Goal: Task Accomplishment & Management: Complete application form

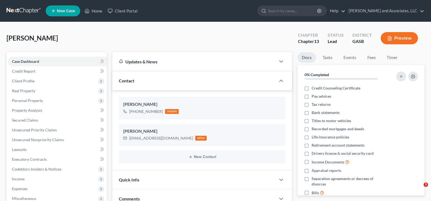
select select "0"
click at [24, 187] on span "Expenses" at bounding box center [20, 188] width 16 height 5
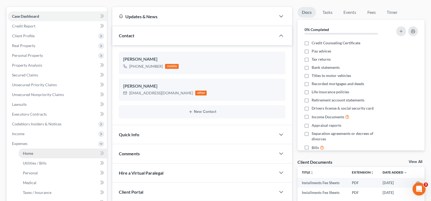
scroll to position [54, 0]
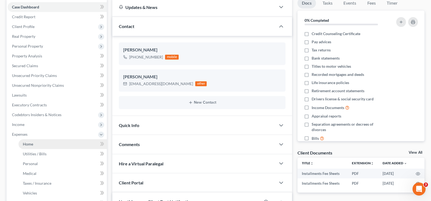
click at [29, 145] on span "Home" at bounding box center [28, 144] width 10 height 5
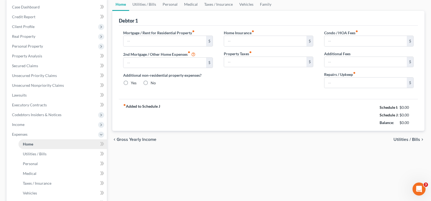
scroll to position [11, 0]
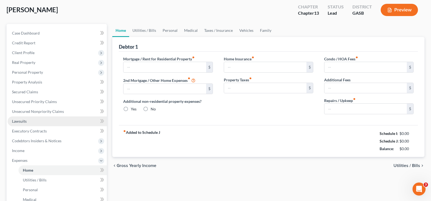
type input "1,622.00"
type input "0.00"
radio input "true"
type input "0.00"
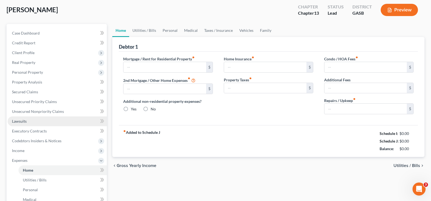
type input "0.00"
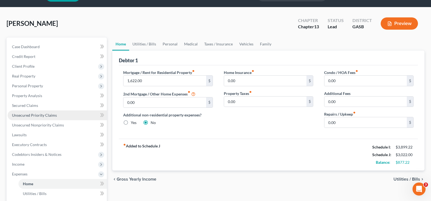
scroll to position [27, 0]
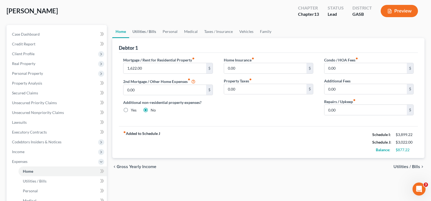
click at [145, 33] on link "Utilities / Bills" at bounding box center [144, 31] width 30 height 13
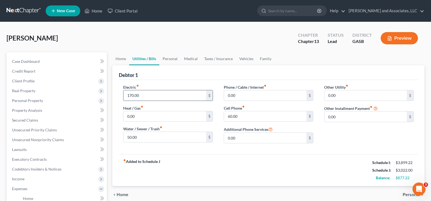
click at [152, 97] on input "170.00" at bounding box center [165, 95] width 82 height 10
type input "178.00"
click at [250, 97] on input "0.00" at bounding box center [265, 95] width 82 height 10
type input "108.00"
click at [171, 61] on link "Personal" at bounding box center [171, 58] width 22 height 13
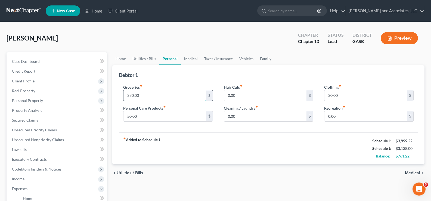
click at [150, 97] on input "330.00" at bounding box center [165, 95] width 82 height 10
type input "350.00"
click at [153, 120] on input "50.00" at bounding box center [165, 116] width 82 height 10
type input "70.00"
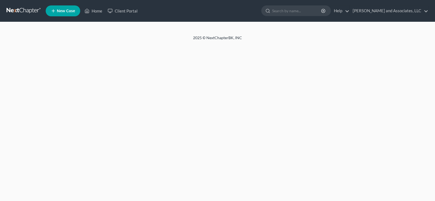
select select "1"
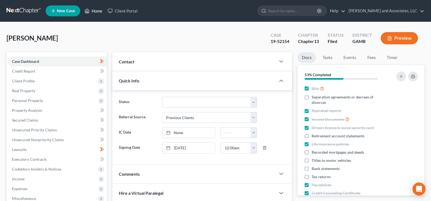
click at [98, 12] on link "Home" at bounding box center [93, 11] width 23 height 10
click at [99, 10] on link "Home" at bounding box center [93, 11] width 23 height 10
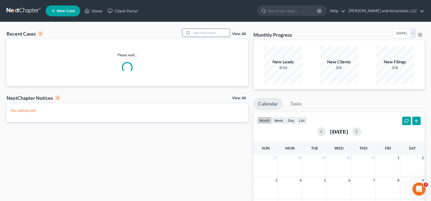
click at [211, 33] on input "search" at bounding box center [211, 33] width 38 height 8
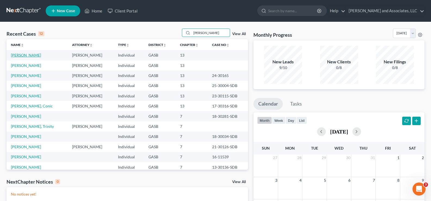
type input "[PERSON_NAME]"
click at [29, 56] on link "[PERSON_NAME]" at bounding box center [26, 55] width 30 height 5
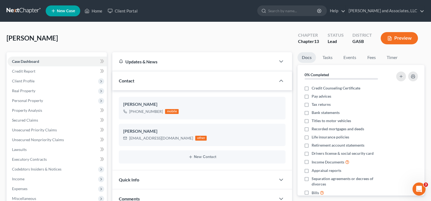
scroll to position [604, 0]
click at [32, 140] on span "Unsecured Nonpriority Claims" at bounding box center [38, 139] width 52 height 5
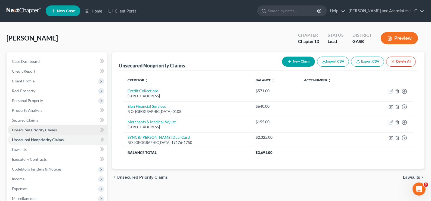
click at [34, 130] on span "Unsecured Priority Claims" at bounding box center [34, 130] width 45 height 5
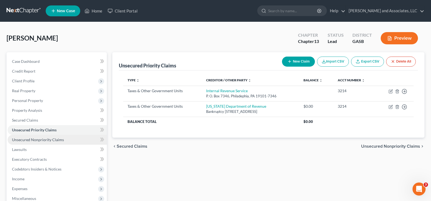
click at [32, 141] on span "Unsecured Nonpriority Claims" at bounding box center [38, 139] width 52 height 5
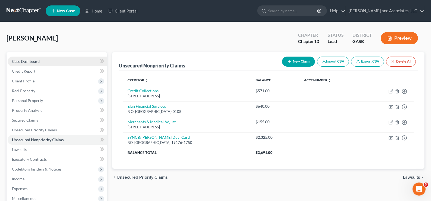
click at [24, 61] on span "Case Dashboard" at bounding box center [26, 61] width 28 height 5
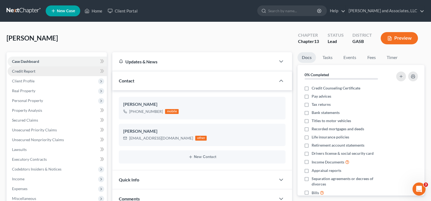
scroll to position [604, 0]
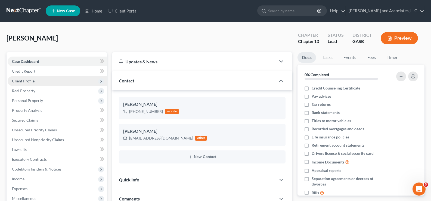
click at [27, 81] on span "Client Profile" at bounding box center [23, 81] width 23 height 5
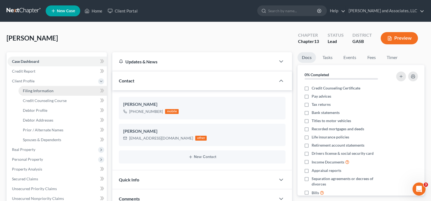
click at [36, 89] on span "Filing Information" at bounding box center [38, 90] width 31 height 5
select select "1"
select select "0"
select select "3"
select select "10"
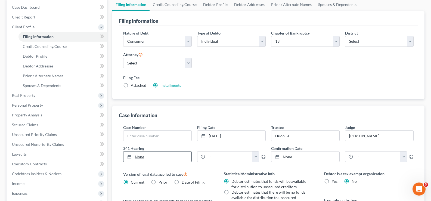
scroll to position [54, 0]
click at [143, 132] on input "text" at bounding box center [158, 135] width 68 height 10
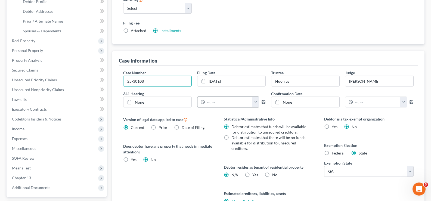
type input "25-30108"
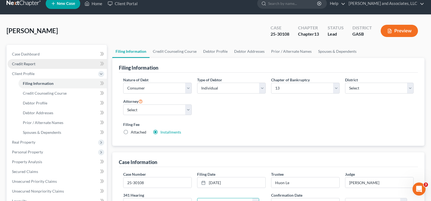
scroll to position [0, 0]
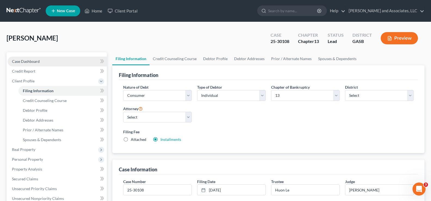
click at [26, 63] on span "Case Dashboard" at bounding box center [26, 61] width 28 height 5
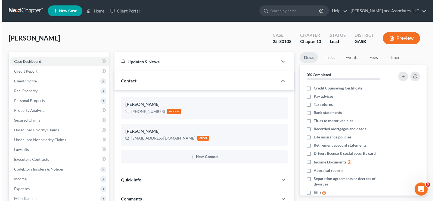
scroll to position [604, 0]
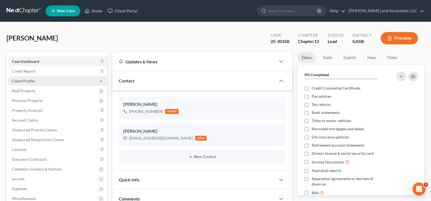
click at [23, 82] on span "Client Profile" at bounding box center [23, 81] width 23 height 5
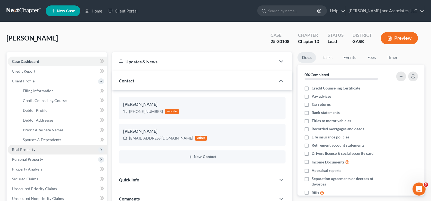
click at [27, 150] on span "Real Property" at bounding box center [23, 149] width 23 height 5
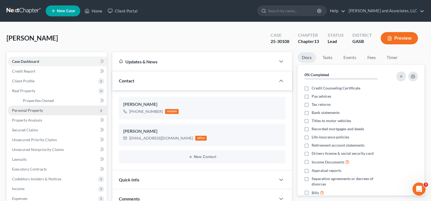
click at [28, 111] on span "Personal Property" at bounding box center [27, 110] width 31 height 5
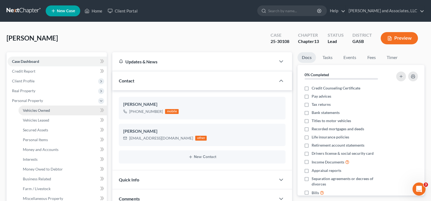
click at [34, 111] on span "Vehicles Owned" at bounding box center [36, 110] width 27 height 5
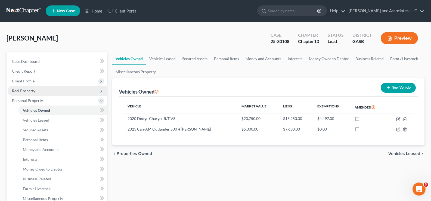
click at [22, 94] on span "Real Property" at bounding box center [57, 91] width 99 height 10
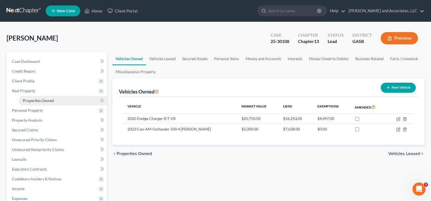
click at [28, 102] on span "Properties Owned" at bounding box center [38, 100] width 31 height 5
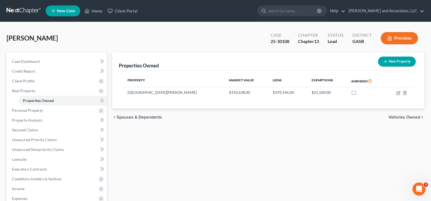
click at [400, 36] on button "Preview" at bounding box center [399, 38] width 37 height 12
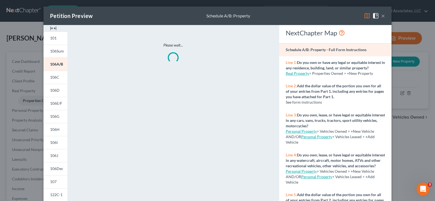
click at [54, 28] on img at bounding box center [53, 28] width 7 height 7
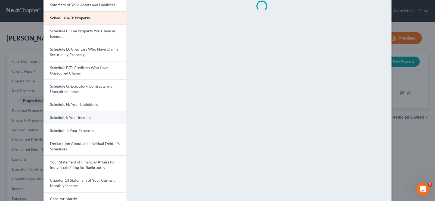
scroll to position [54, 0]
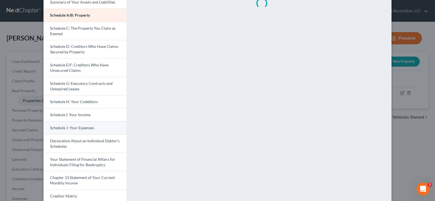
click at [80, 126] on span "Schedule J: Your Expenses" at bounding box center [72, 127] width 44 height 5
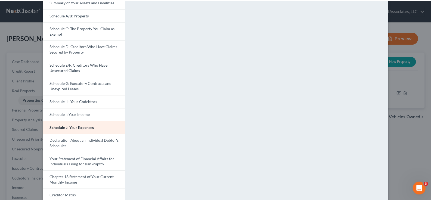
scroll to position [0, 0]
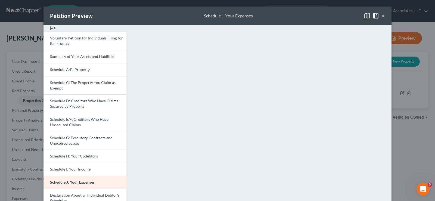
click at [382, 15] on button "×" at bounding box center [384, 16] width 4 height 7
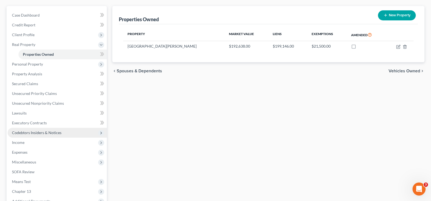
scroll to position [54, 0]
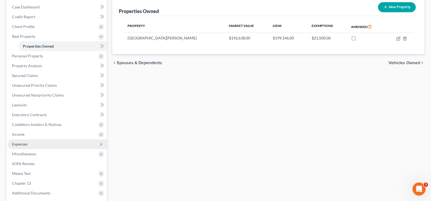
click at [22, 143] on span "Expenses" at bounding box center [20, 144] width 16 height 5
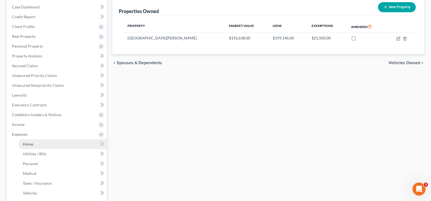
click at [29, 145] on span "Home" at bounding box center [28, 144] width 10 height 5
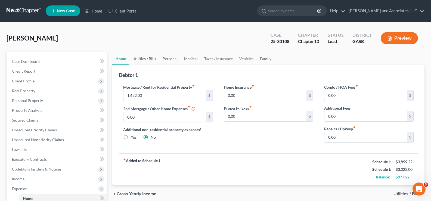
click at [151, 59] on link "Utilities / Bills" at bounding box center [144, 58] width 30 height 13
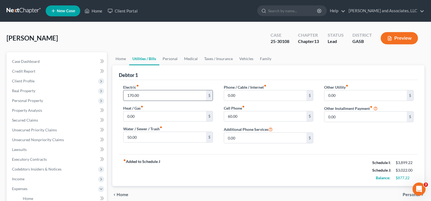
click at [155, 98] on input "170.00" at bounding box center [165, 95] width 82 height 10
type input "178.00"
click at [194, 59] on link "Medical" at bounding box center [191, 58] width 20 height 13
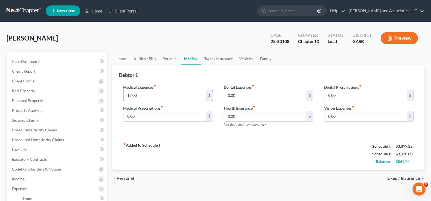
click at [169, 97] on input "17.00" at bounding box center [165, 95] width 82 height 10
type input "18.00"
click at [171, 58] on link "Personal" at bounding box center [171, 58] width 22 height 13
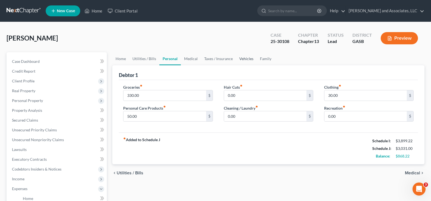
click at [248, 59] on link "Vehicles" at bounding box center [246, 58] width 21 height 13
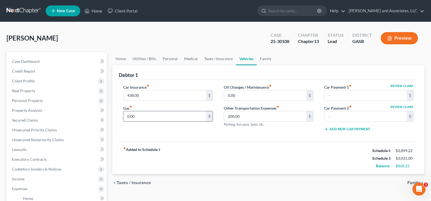
click at [146, 120] on input "0.00" at bounding box center [165, 116] width 82 height 10
type input "200.00"
click at [125, 58] on link "Home" at bounding box center [120, 58] width 17 height 13
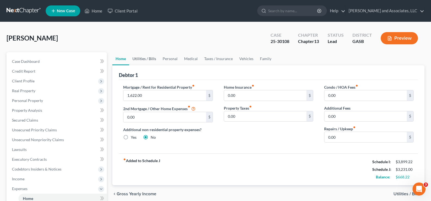
click at [149, 60] on link "Utilities / Bills" at bounding box center [144, 58] width 30 height 13
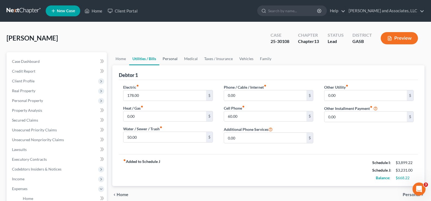
click at [164, 58] on link "Personal" at bounding box center [171, 58] width 22 height 13
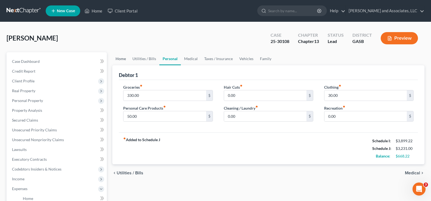
click at [122, 60] on link "Home" at bounding box center [120, 58] width 17 height 13
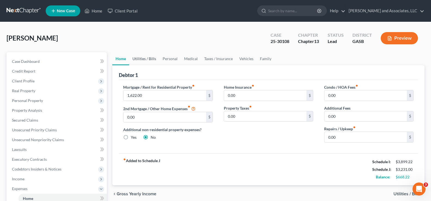
click at [143, 59] on link "Utilities / Bills" at bounding box center [144, 58] width 30 height 13
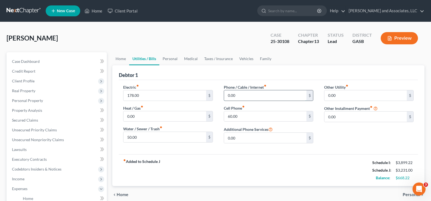
click at [250, 100] on input "0.00" at bounding box center [265, 95] width 82 height 10
type input "108.00"
click at [174, 61] on link "Personal" at bounding box center [171, 58] width 22 height 13
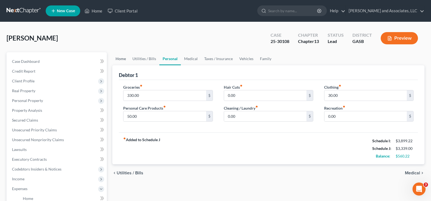
click at [122, 58] on link "Home" at bounding box center [120, 58] width 17 height 13
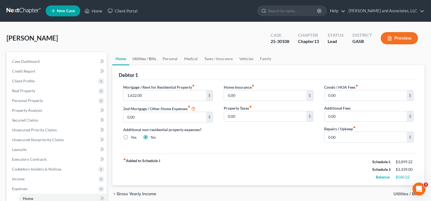
click at [149, 60] on link "Utilities / Bills" at bounding box center [144, 58] width 30 height 13
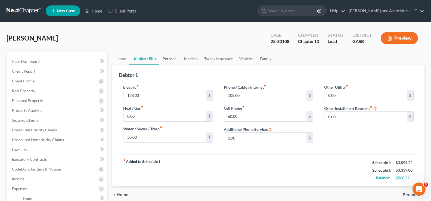
click at [170, 60] on link "Personal" at bounding box center [171, 58] width 22 height 13
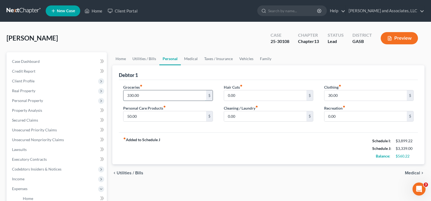
click at [160, 93] on input "330.00" at bounding box center [165, 95] width 82 height 10
type input "350.00"
click at [146, 120] on input "50.00" at bounding box center [165, 116] width 82 height 10
type input "70.00"
click at [194, 59] on link "Medical" at bounding box center [191, 58] width 20 height 13
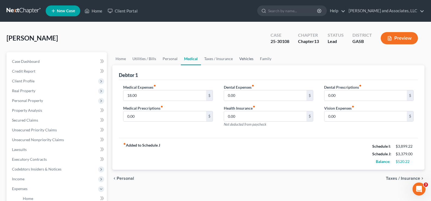
click at [241, 57] on link "Vehicles" at bounding box center [246, 58] width 21 height 13
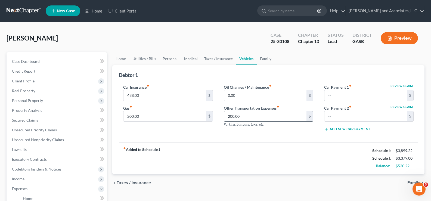
click at [252, 118] on input "200.00" at bounding box center [265, 116] width 82 height 10
click at [155, 113] on input "200.00" at bounding box center [165, 116] width 82 height 10
type input "200.00"
click at [172, 57] on link "Personal" at bounding box center [171, 58] width 22 height 13
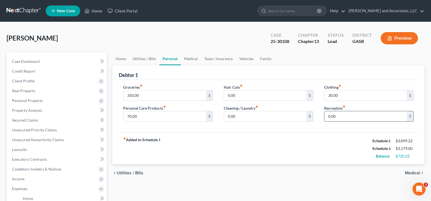
click at [345, 117] on input "0.00" at bounding box center [366, 116] width 82 height 10
type input "40.00"
click at [222, 59] on link "Taxes / Insurance" at bounding box center [218, 58] width 35 height 13
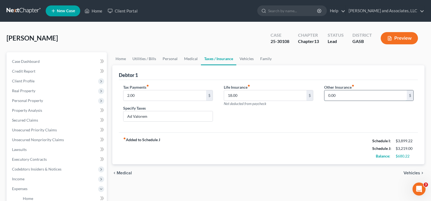
click at [341, 93] on input "0.00" at bounding box center [366, 95] width 82 height 10
type input "438.00"
click at [345, 109] on input "text" at bounding box center [369, 111] width 89 height 10
type input "Health Insurance"
click at [166, 57] on link "Personal" at bounding box center [171, 58] width 22 height 13
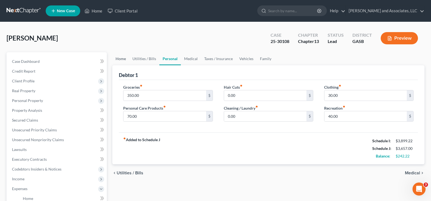
click at [118, 57] on link "Home" at bounding box center [120, 58] width 17 height 13
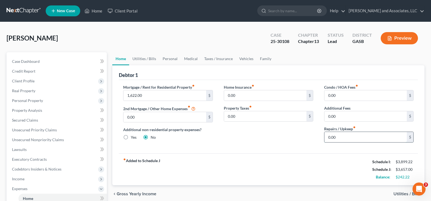
click at [350, 139] on input "0.00" at bounding box center [366, 137] width 82 height 10
type input "35.00"
click at [340, 163] on div "fiber_manual_record Added to Schedule J Schedule I: $3,899.22 Schedule J: $3,69…" at bounding box center [268, 170] width 299 height 32
click at [247, 56] on link "Vehicles" at bounding box center [246, 58] width 21 height 13
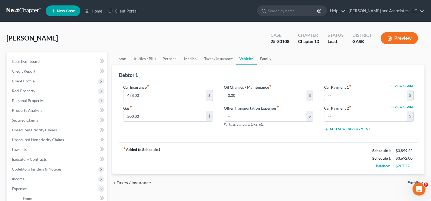
click at [117, 57] on link "Home" at bounding box center [120, 58] width 17 height 13
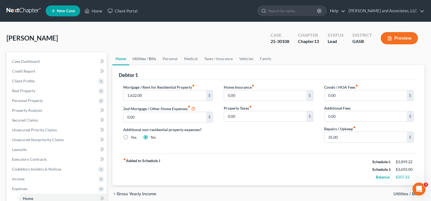
click at [147, 60] on link "Utilities / Bills" at bounding box center [144, 58] width 30 height 13
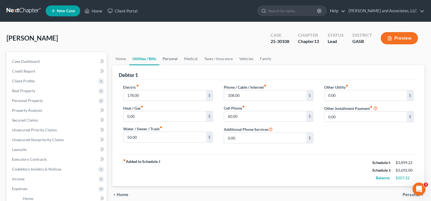
click at [168, 58] on link "Personal" at bounding box center [171, 58] width 22 height 13
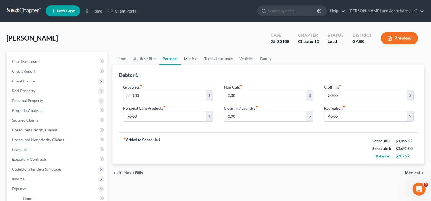
click at [188, 59] on link "Medical" at bounding box center [191, 58] width 20 height 13
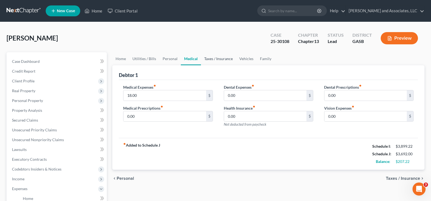
click at [214, 60] on link "Taxes / Insurance" at bounding box center [218, 58] width 35 height 13
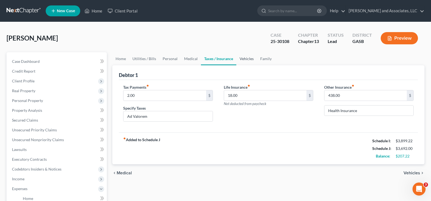
click at [251, 61] on link "Vehicles" at bounding box center [247, 58] width 21 height 13
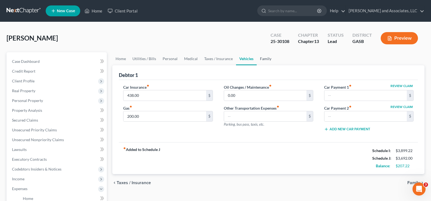
click at [266, 58] on link "Family" at bounding box center [266, 58] width 18 height 13
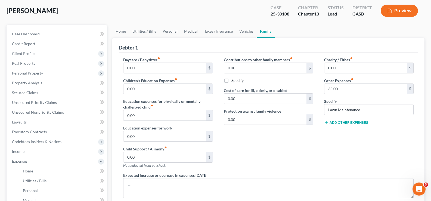
scroll to position [27, 0]
click at [124, 32] on link "Home" at bounding box center [120, 31] width 17 height 13
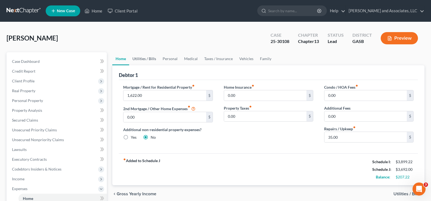
click at [150, 60] on link "Utilities / Bills" at bounding box center [144, 58] width 30 height 13
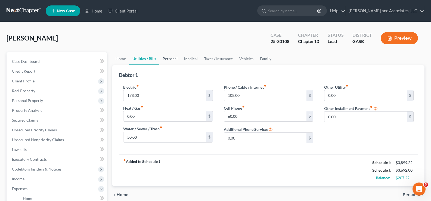
click at [169, 61] on link "Personal" at bounding box center [171, 58] width 22 height 13
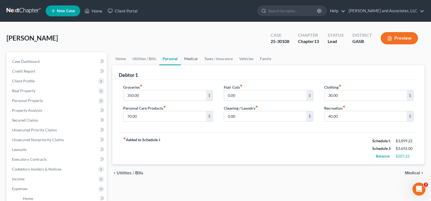
click at [192, 60] on link "Medical" at bounding box center [191, 58] width 20 height 13
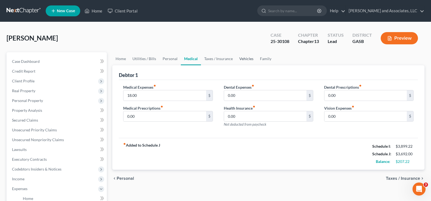
click at [250, 59] on link "Vehicles" at bounding box center [246, 58] width 21 height 13
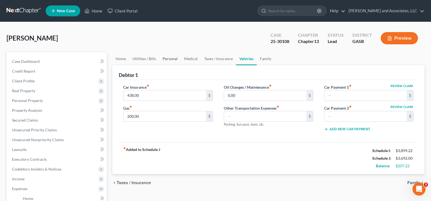
click at [173, 59] on link "Personal" at bounding box center [171, 58] width 22 height 13
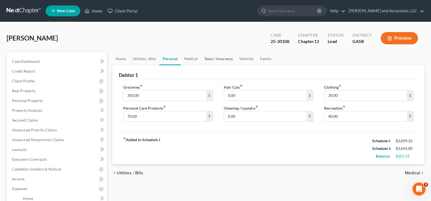
click at [221, 59] on link "Taxes / Insurance" at bounding box center [218, 58] width 35 height 13
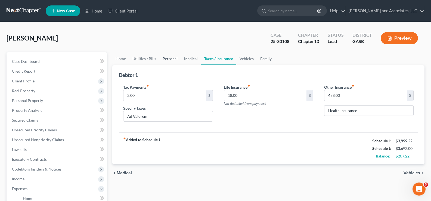
click at [171, 57] on link "Personal" at bounding box center [171, 58] width 22 height 13
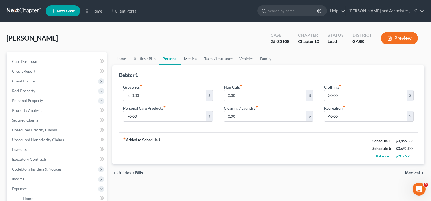
click at [191, 59] on link "Medical" at bounding box center [191, 58] width 20 height 13
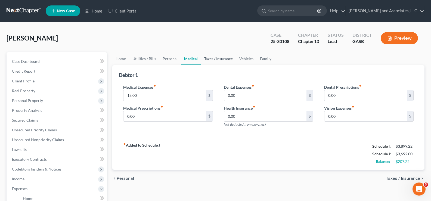
click at [216, 59] on link "Taxes / Insurance" at bounding box center [218, 58] width 35 height 13
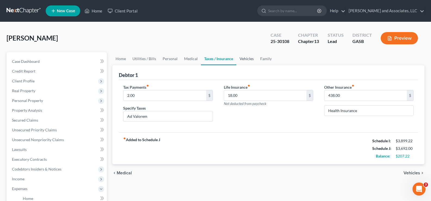
click at [251, 60] on link "Vehicles" at bounding box center [247, 58] width 21 height 13
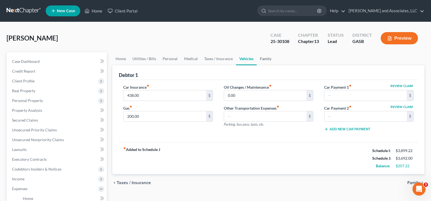
click at [272, 57] on link "Family" at bounding box center [266, 58] width 18 height 13
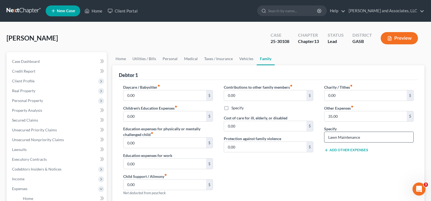
click at [364, 138] on input "Lawn Maintenance" at bounding box center [369, 137] width 89 height 10
click at [364, 137] on input "Lawn Maintenance" at bounding box center [369, 137] width 89 height 10
click at [344, 117] on input "35.00" at bounding box center [366, 116] width 82 height 10
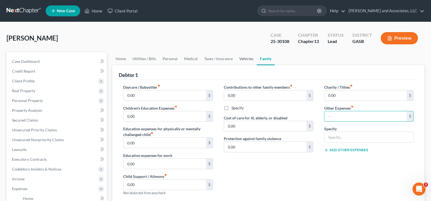
click at [245, 59] on link "Vehicles" at bounding box center [246, 58] width 21 height 13
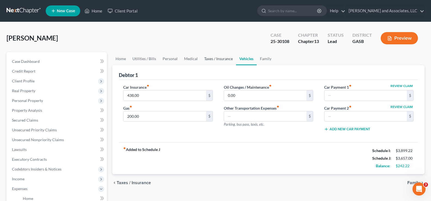
click at [213, 57] on link "Taxes / Insurance" at bounding box center [218, 58] width 35 height 13
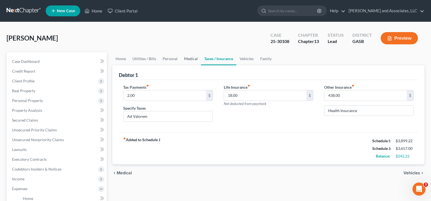
click at [191, 58] on link "Medical" at bounding box center [191, 58] width 20 height 13
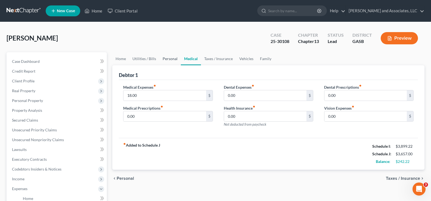
click at [168, 58] on link "Personal" at bounding box center [171, 58] width 22 height 13
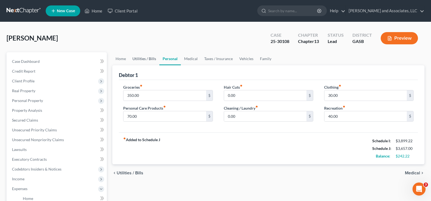
click at [142, 59] on link "Utilities / Bills" at bounding box center [144, 58] width 30 height 13
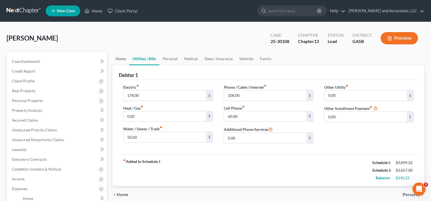
click at [119, 59] on link "Home" at bounding box center [120, 58] width 17 height 13
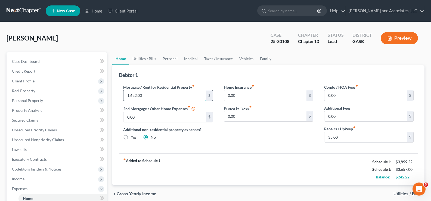
click at [157, 98] on input "1,622.00" at bounding box center [165, 95] width 82 height 10
click at [351, 134] on input "35.00" at bounding box center [366, 137] width 82 height 10
click at [143, 58] on link "Utilities / Bills" at bounding box center [144, 58] width 30 height 13
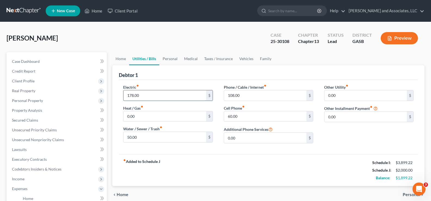
click at [165, 94] on input "178.00" at bounding box center [165, 95] width 82 height 10
click at [258, 97] on input "108.00" at bounding box center [265, 95] width 82 height 10
click at [251, 112] on input "60.00" at bounding box center [265, 116] width 82 height 10
click at [146, 138] on input "50.00" at bounding box center [165, 137] width 82 height 10
click at [174, 58] on link "Personal" at bounding box center [171, 58] width 22 height 13
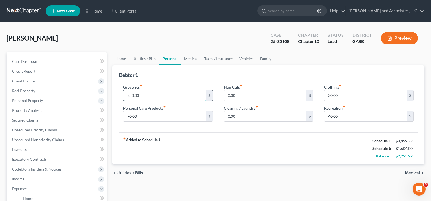
click at [162, 98] on input "350.00" at bounding box center [165, 95] width 82 height 10
click at [161, 117] on input "70.00" at bounding box center [165, 116] width 82 height 10
click at [342, 94] on input "30.00" at bounding box center [366, 95] width 82 height 10
click at [344, 118] on input "40.00" at bounding box center [366, 116] width 82 height 10
click at [189, 57] on link "Medical" at bounding box center [191, 58] width 20 height 13
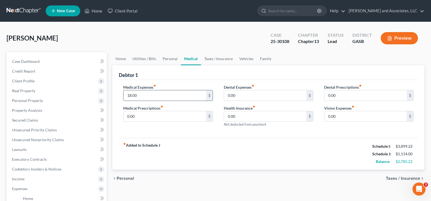
click at [154, 96] on input "18.00" at bounding box center [165, 95] width 82 height 10
click at [210, 58] on link "Taxes / Insurance" at bounding box center [218, 58] width 35 height 13
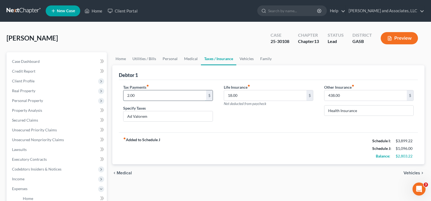
click at [156, 93] on input "2.00" at bounding box center [165, 95] width 82 height 10
click at [251, 95] on input "18.00" at bounding box center [265, 95] width 82 height 10
click at [244, 60] on link "Vehicles" at bounding box center [247, 58] width 21 height 13
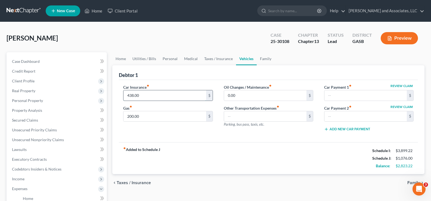
click at [148, 96] on input "438.00" at bounding box center [165, 95] width 82 height 10
click at [148, 115] on input "200.00" at bounding box center [165, 116] width 82 height 10
click at [269, 59] on link "Family" at bounding box center [266, 58] width 18 height 13
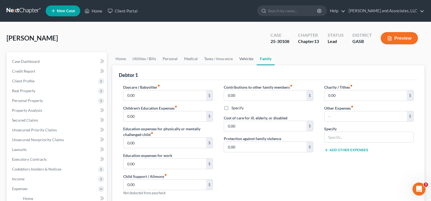
click at [245, 59] on link "Vehicles" at bounding box center [246, 58] width 21 height 13
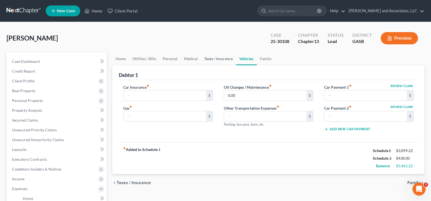
click at [223, 59] on link "Taxes / Insurance" at bounding box center [218, 58] width 35 height 13
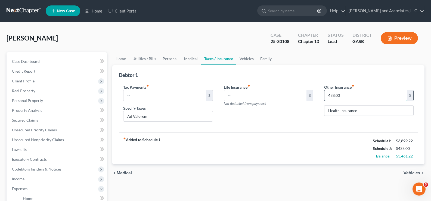
click at [347, 96] on input "438.00" at bounding box center [366, 95] width 82 height 10
click at [263, 148] on div "fiber_manual_record Added to Schedule J Schedule I: $3,899.22 Schedule J: $438.…" at bounding box center [268, 149] width 299 height 32
click at [119, 60] on link "Home" at bounding box center [120, 58] width 17 height 13
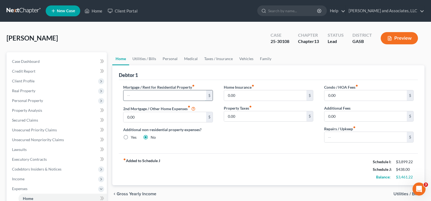
click at [133, 96] on input "text" at bounding box center [165, 95] width 82 height 10
type input "1,622.00"
click at [145, 60] on link "Utilities / Bills" at bounding box center [144, 58] width 30 height 13
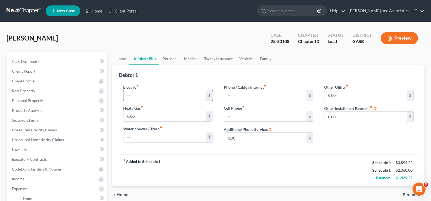
click at [146, 93] on input "text" at bounding box center [165, 95] width 82 height 10
type input "178.00"
click at [149, 135] on input "text" at bounding box center [165, 137] width 82 height 10
type input "50.00"
click at [264, 115] on input "text" at bounding box center [265, 116] width 82 height 10
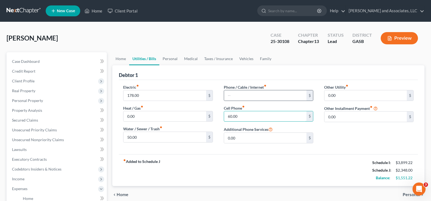
type input "60.00"
click at [242, 90] on div "$" at bounding box center [269, 95] width 90 height 11
click at [237, 99] on input "text" at bounding box center [265, 95] width 82 height 10
type input "108.00"
click at [170, 59] on link "Personal" at bounding box center [171, 58] width 22 height 13
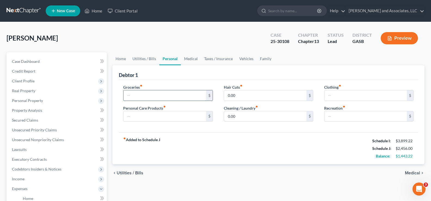
click at [152, 99] on input "text" at bounding box center [165, 95] width 82 height 10
type input "350.00"
click at [340, 96] on input "text" at bounding box center [366, 95] width 82 height 10
type input "30.00"
click at [164, 116] on input "text" at bounding box center [165, 116] width 82 height 10
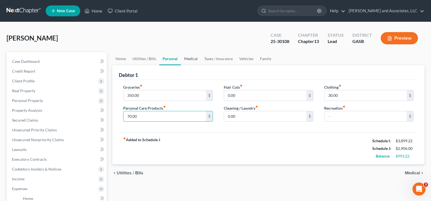
type input "70.00"
click at [191, 60] on link "Medical" at bounding box center [191, 58] width 20 height 13
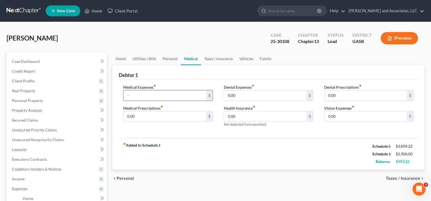
click at [153, 98] on input "text" at bounding box center [165, 95] width 82 height 10
type input "18.00"
click at [246, 64] on link "Vehicles" at bounding box center [246, 58] width 21 height 13
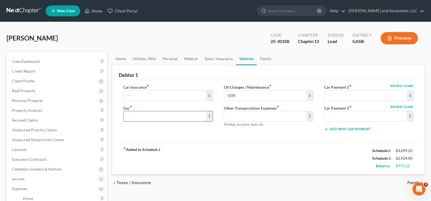
click at [140, 117] on input "text" at bounding box center [165, 116] width 82 height 10
type input "200.00"
click at [268, 59] on link "Family" at bounding box center [266, 58] width 18 height 13
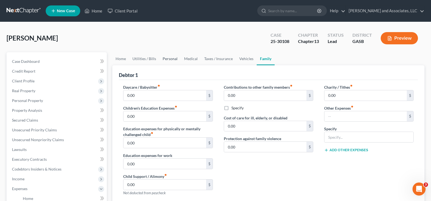
click at [170, 59] on link "Personal" at bounding box center [171, 58] width 22 height 13
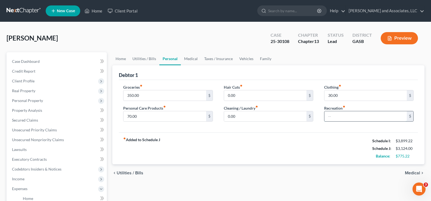
click at [332, 115] on input "text" at bounding box center [366, 116] width 82 height 10
type input "40.00"
click at [217, 59] on link "Taxes / Insurance" at bounding box center [218, 58] width 35 height 13
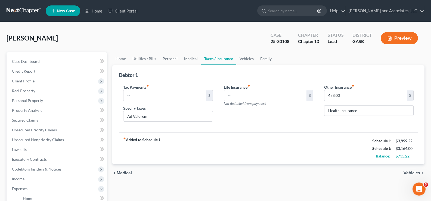
click at [223, 61] on link "Taxes / Insurance" at bounding box center [218, 58] width 35 height 13
click at [243, 98] on input "text" at bounding box center [265, 95] width 82 height 10
type input "18.00"
click at [222, 59] on link "Taxes / Insurance" at bounding box center [218, 58] width 35 height 13
click at [149, 94] on input "text" at bounding box center [165, 95] width 82 height 10
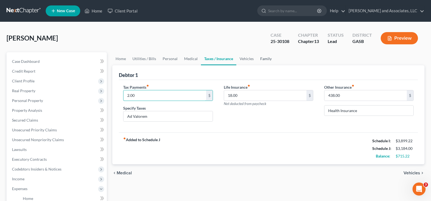
type input "2.00"
click at [268, 58] on link "Family" at bounding box center [266, 58] width 18 height 13
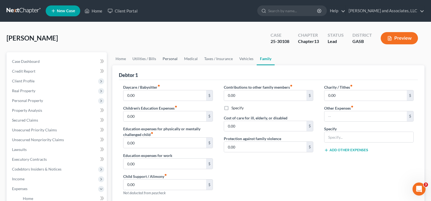
click at [173, 60] on link "Personal" at bounding box center [171, 58] width 22 height 13
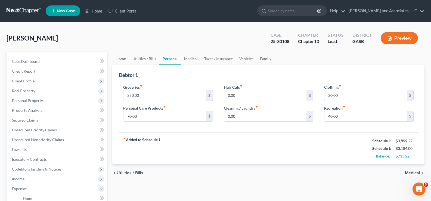
click at [125, 60] on link "Home" at bounding box center [120, 58] width 17 height 13
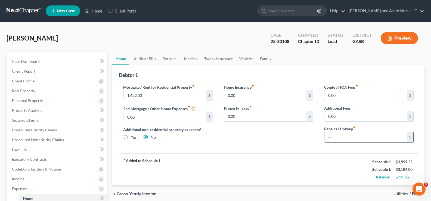
click at [356, 137] on input "text" at bounding box center [366, 137] width 82 height 10
type input "35.00"
click at [29, 62] on span "Case Dashboard" at bounding box center [26, 61] width 28 height 5
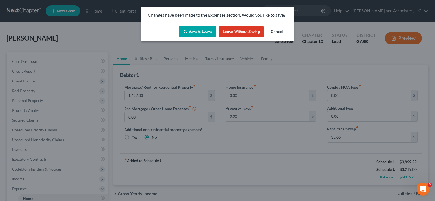
click at [204, 31] on button "Save & Leave" at bounding box center [198, 31] width 38 height 11
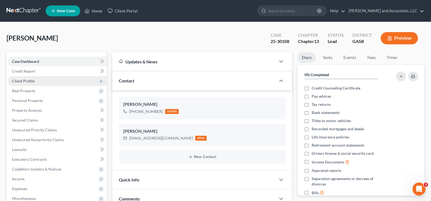
click at [25, 81] on span "Client Profile" at bounding box center [23, 81] width 23 height 5
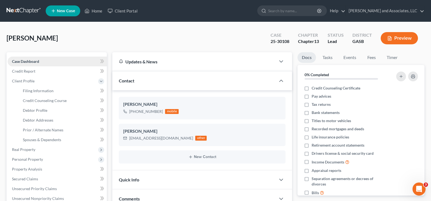
click at [31, 64] on link "Case Dashboard" at bounding box center [57, 62] width 99 height 10
click at [26, 72] on span "Credit Report" at bounding box center [23, 71] width 23 height 5
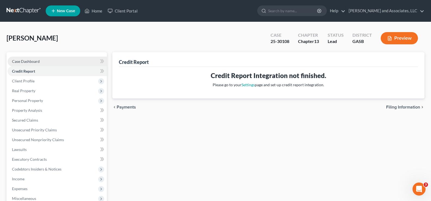
click at [30, 61] on span "Case Dashboard" at bounding box center [26, 61] width 28 height 5
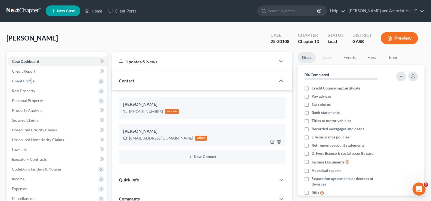
drag, startPoint x: 30, startPoint y: 82, endPoint x: 164, endPoint y: 138, distance: 144.9
click at [30, 82] on span "Client Profile" at bounding box center [23, 81] width 23 height 5
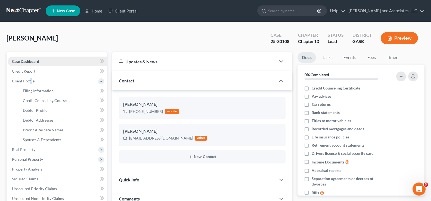
click at [26, 60] on span "Case Dashboard" at bounding box center [25, 61] width 27 height 5
click at [25, 71] on span "Credit Report" at bounding box center [23, 71] width 23 height 5
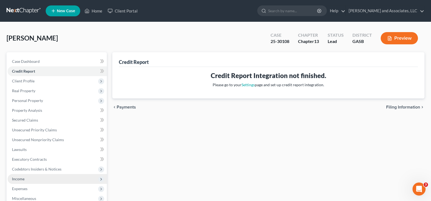
click at [21, 178] on span "Income" at bounding box center [18, 179] width 13 height 5
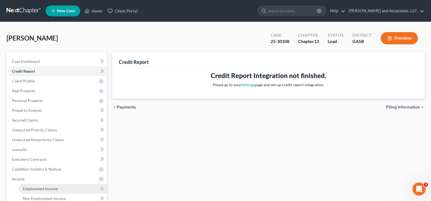
click at [37, 189] on span "Employment Income" at bounding box center [40, 188] width 35 height 5
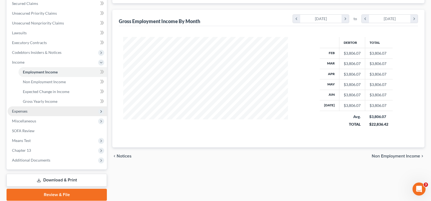
scroll to position [120, 0]
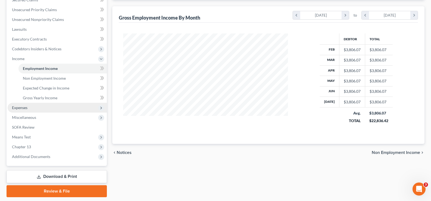
click at [16, 107] on span "Expenses" at bounding box center [20, 107] width 16 height 5
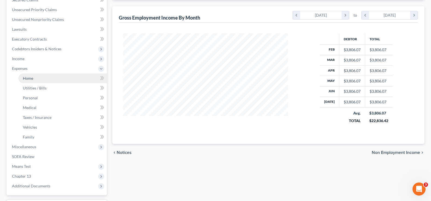
click at [28, 79] on span "Home" at bounding box center [28, 78] width 10 height 5
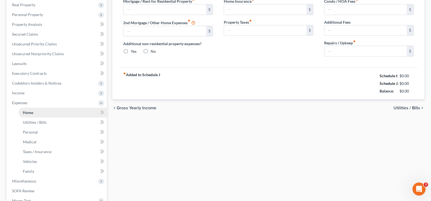
type input "1,622.00"
type input "0.00"
radio input "true"
type input "0.00"
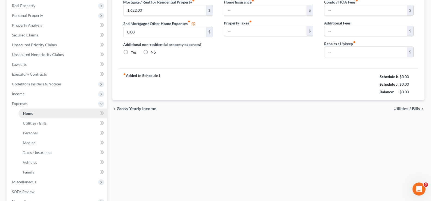
type input "0.00"
type input "35.00"
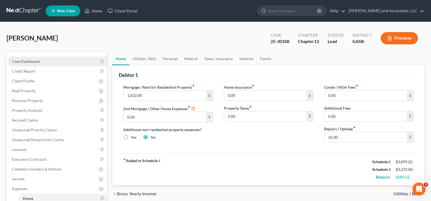
click at [28, 61] on span "Case Dashboard" at bounding box center [26, 61] width 28 height 5
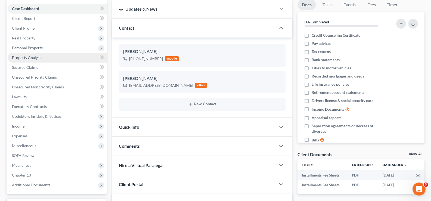
scroll to position [54, 0]
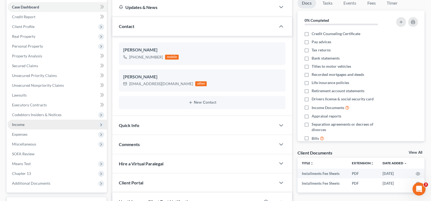
click at [21, 124] on span "Income" at bounding box center [18, 124] width 13 height 5
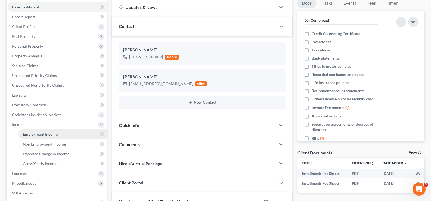
click at [34, 135] on span "Employment Income" at bounding box center [40, 134] width 35 height 5
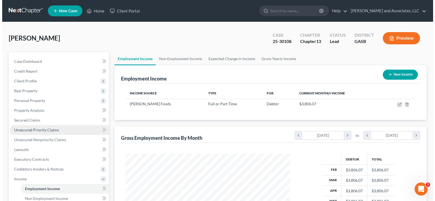
scroll to position [98, 176]
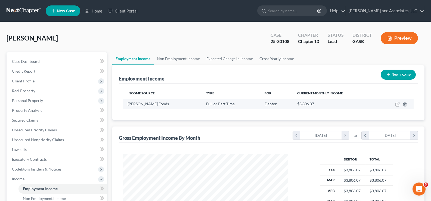
click at [398, 104] on icon "button" at bounding box center [398, 104] width 2 height 2
select select "0"
select select "10"
select select "0"
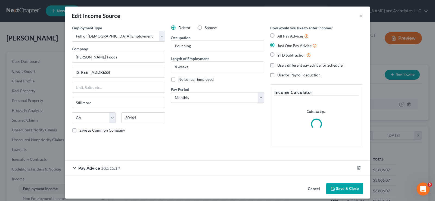
scroll to position [98, 178]
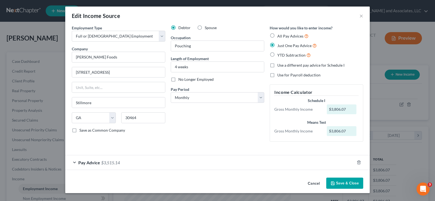
drag, startPoint x: 112, startPoint y: 160, endPoint x: 119, endPoint y: 155, distance: 9.0
click at [112, 160] on span "$3,515.14" at bounding box center [110, 162] width 19 height 5
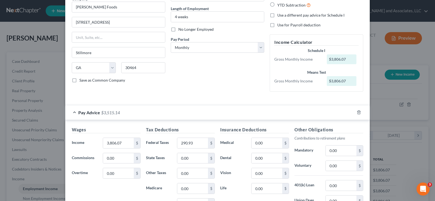
scroll to position [0, 0]
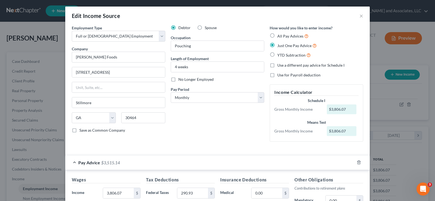
click at [278, 35] on label "All Pay Advices" at bounding box center [293, 36] width 31 height 6
click at [280, 35] on input "All Pay Advices" at bounding box center [282, 35] width 4 height 4
radio input "true"
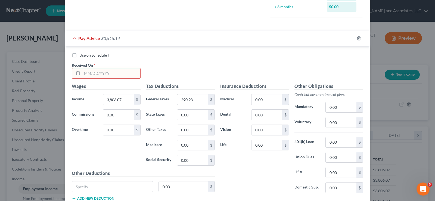
scroll to position [190, 0]
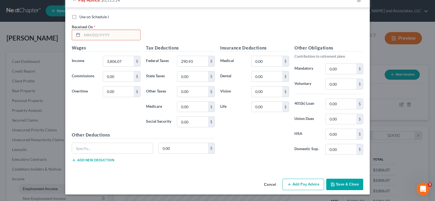
click at [294, 185] on button "Add Pay Advice" at bounding box center [304, 184] width 42 height 11
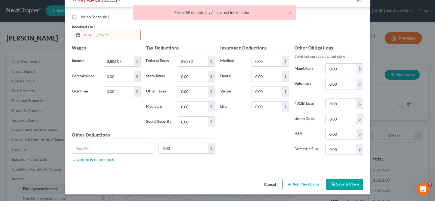
click at [100, 32] on input "text" at bounding box center [111, 35] width 58 height 10
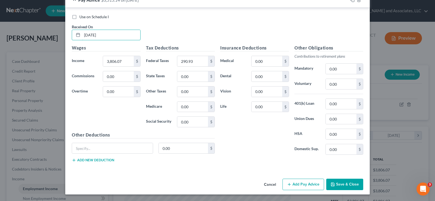
type input "[DATE]"
click at [303, 183] on button "Add Pay Advice" at bounding box center [304, 184] width 42 height 11
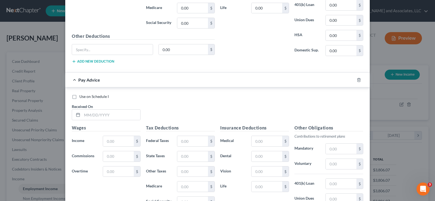
scroll to position [299, 0]
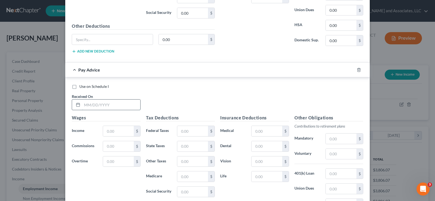
click at [106, 108] on input "text" at bounding box center [111, 105] width 58 height 10
type input "[DATE]"
click at [122, 132] on input "text" at bounding box center [118, 131] width 31 height 10
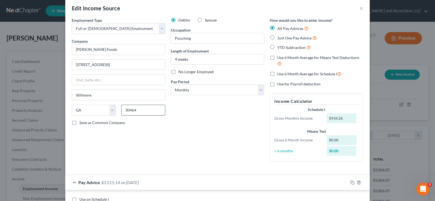
scroll to position [0, 0]
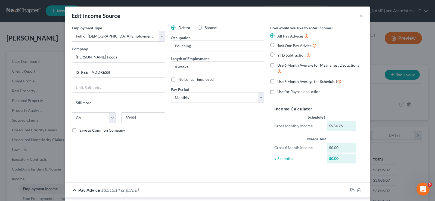
type input "934.26"
click at [278, 45] on label "Just One Pay Advice" at bounding box center [297, 45] width 39 height 6
click at [280, 45] on input "Just One Pay Advice" at bounding box center [282, 44] width 4 height 4
radio input "true"
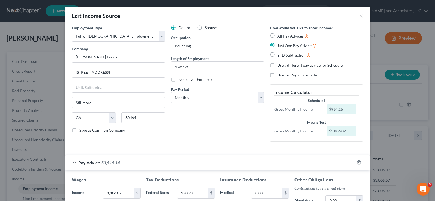
click at [278, 36] on label "All Pay Advices" at bounding box center [293, 36] width 31 height 6
click at [280, 36] on input "All Pay Advices" at bounding box center [282, 35] width 4 height 4
radio input "true"
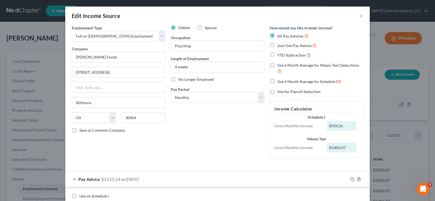
click at [278, 44] on label "Just One Pay Advice" at bounding box center [297, 45] width 39 height 6
click at [280, 44] on input "Just One Pay Advice" at bounding box center [282, 44] width 4 height 4
radio input "true"
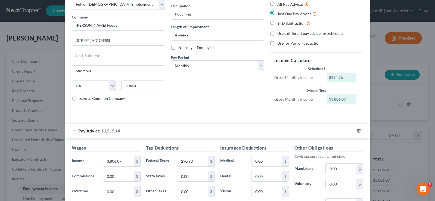
scroll to position [82, 0]
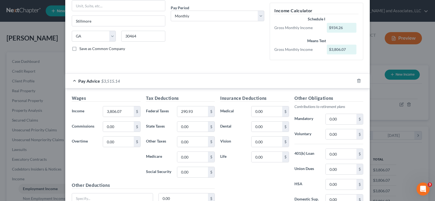
click at [103, 83] on span "$3,515.14" at bounding box center [110, 80] width 19 height 5
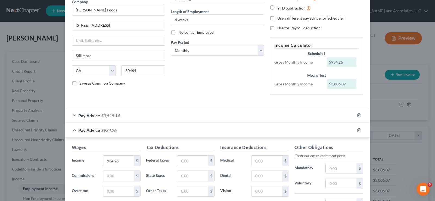
scroll to position [0, 0]
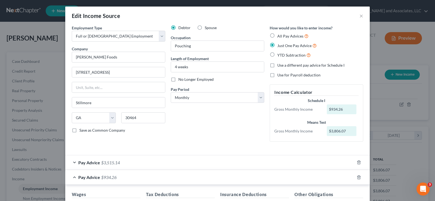
click at [278, 35] on label "All Pay Advices" at bounding box center [293, 36] width 31 height 6
click at [280, 35] on input "All Pay Advices" at bounding box center [282, 35] width 4 height 4
radio input "true"
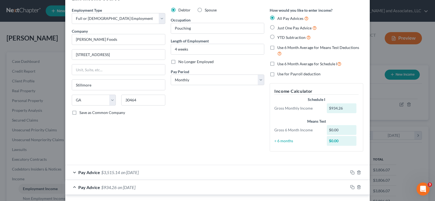
scroll to position [27, 0]
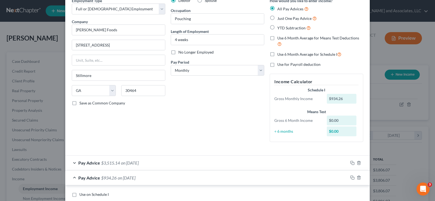
click at [278, 19] on label "Just One Pay Advice" at bounding box center [297, 18] width 39 height 6
click at [280, 19] on input "Just One Pay Advice" at bounding box center [282, 17] width 4 height 4
radio input "true"
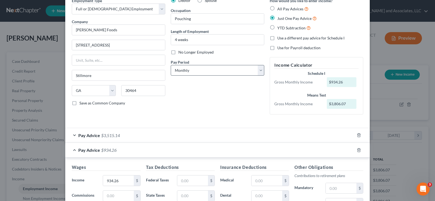
scroll to position [0, 0]
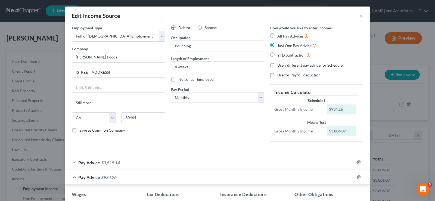
click at [278, 35] on label "All Pay Advices" at bounding box center [293, 36] width 31 height 6
click at [280, 35] on input "All Pay Advices" at bounding box center [282, 35] width 4 height 4
radio input "true"
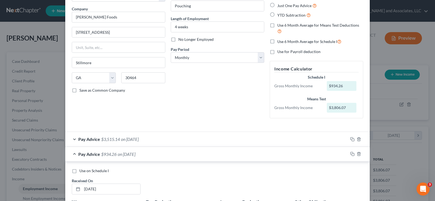
scroll to position [54, 0]
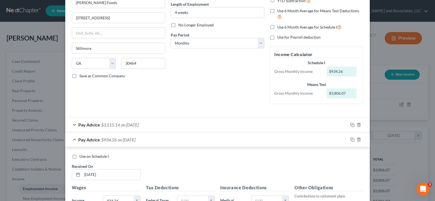
click at [103, 127] on span "$3,515.14" at bounding box center [110, 124] width 19 height 5
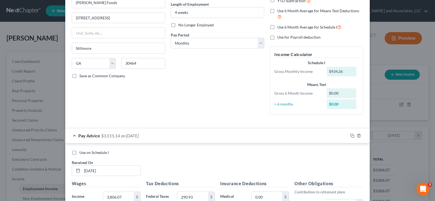
click at [74, 142] on div "Pay Advice $3,515.14 on [DATE]" at bounding box center [206, 135] width 283 height 14
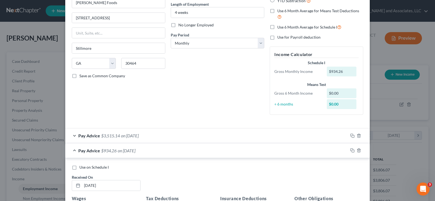
click at [79, 168] on label "Use on Schedule I" at bounding box center [93, 167] width 29 height 5
click at [82, 168] on input "Use on Schedule I" at bounding box center [84, 167] width 4 height 4
checkbox input "true"
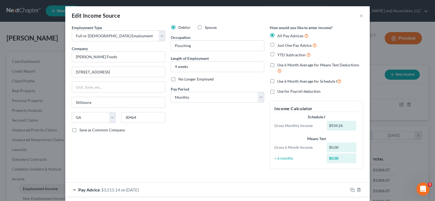
scroll to position [0, 0]
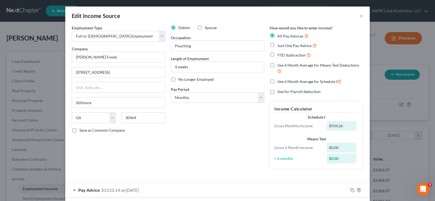
click at [278, 45] on label "Just One Pay Advice" at bounding box center [297, 45] width 39 height 6
click at [280, 45] on input "Just One Pay Advice" at bounding box center [282, 44] width 4 height 4
radio input "true"
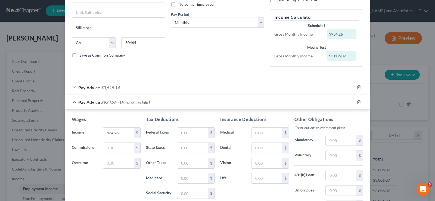
scroll to position [82, 0]
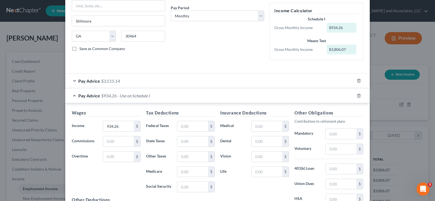
click at [120, 96] on span "- Use on Schedule I" at bounding box center [134, 95] width 32 height 5
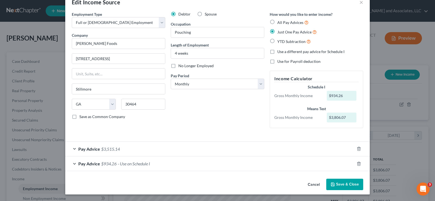
scroll to position [14, 0]
click at [118, 165] on span "- Use on Schedule I" at bounding box center [134, 163] width 32 height 5
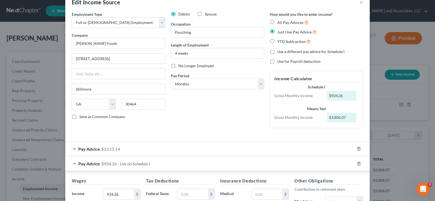
scroll to position [82, 0]
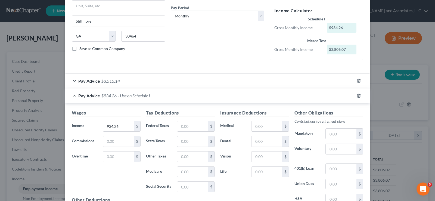
click at [111, 95] on span "$934.26" at bounding box center [109, 95] width 16 height 5
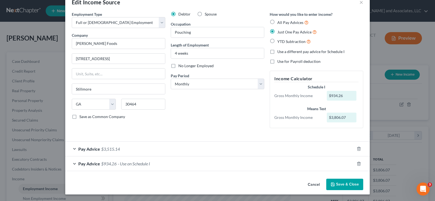
scroll to position [14, 0]
click at [101, 164] on span "$934.26" at bounding box center [109, 163] width 16 height 5
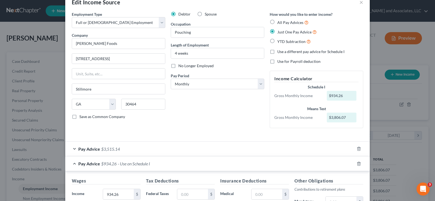
scroll to position [82, 0]
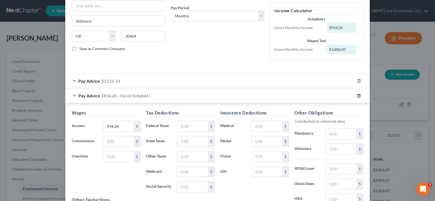
click at [358, 95] on polyline "button" at bounding box center [359, 95] width 3 height 0
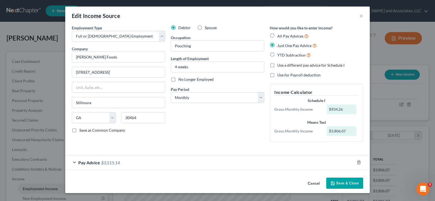
scroll to position [0, 0]
click at [102, 161] on span "$3,515.14" at bounding box center [110, 162] width 19 height 5
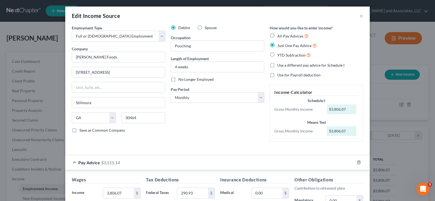
click at [278, 35] on label "All Pay Advices" at bounding box center [293, 36] width 31 height 6
click at [280, 35] on input "All Pay Advices" at bounding box center [282, 35] width 4 height 4
radio input "true"
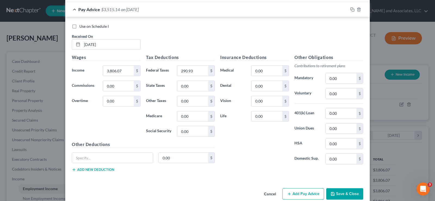
scroll to position [190, 0]
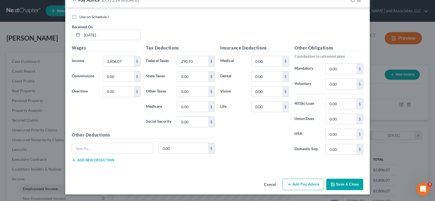
click at [298, 186] on button "Add Pay Advice" at bounding box center [304, 184] width 42 height 11
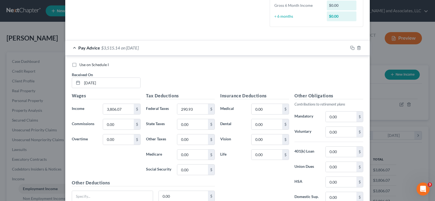
scroll to position [136, 0]
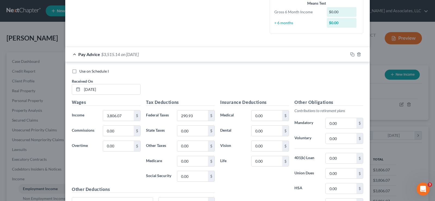
click at [79, 72] on label "Use on Schedule I" at bounding box center [93, 71] width 29 height 5
click at [82, 72] on input "Use on Schedule I" at bounding box center [84, 71] width 4 height 4
checkbox input "true"
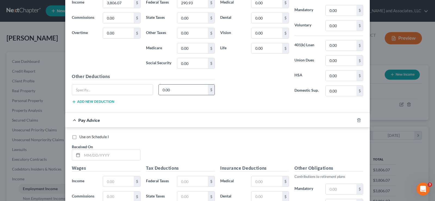
scroll to position [326, 0]
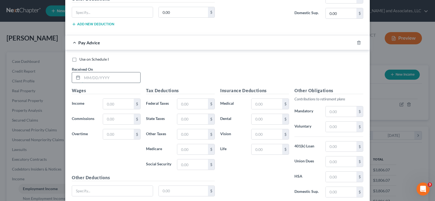
click at [97, 78] on input "text" at bounding box center [111, 77] width 58 height 10
type input "[DATE]"
click at [112, 107] on input "text" at bounding box center [118, 104] width 31 height 10
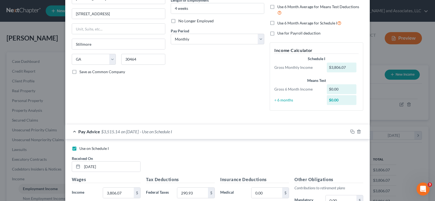
scroll to position [27, 0]
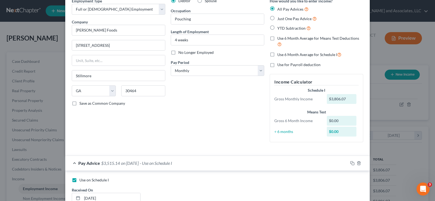
type input "934.26"
click at [278, 18] on label "Just One Pay Advice" at bounding box center [297, 19] width 39 height 6
click at [280, 18] on input "Just One Pay Advice" at bounding box center [282, 18] width 4 height 4
radio input "true"
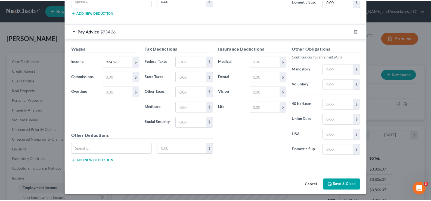
scroll to position [280, 0]
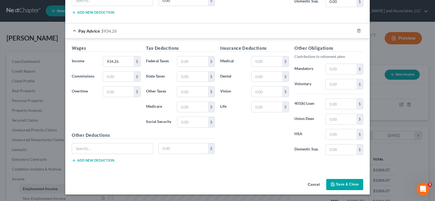
click at [353, 187] on button "Save & Close" at bounding box center [345, 184] width 37 height 11
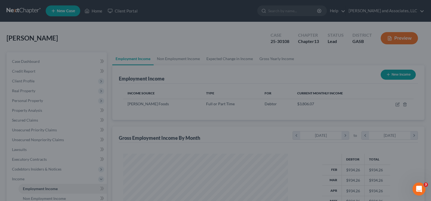
scroll to position [272088, 272010]
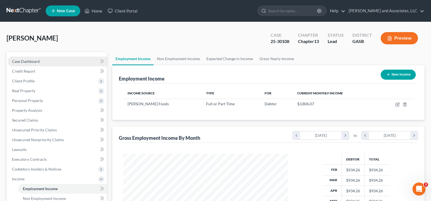
click at [25, 61] on span "Case Dashboard" at bounding box center [26, 61] width 28 height 5
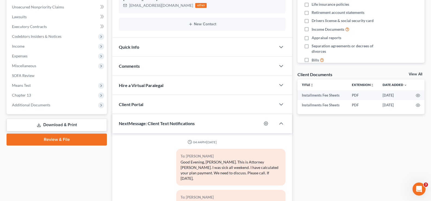
scroll to position [604, 0]
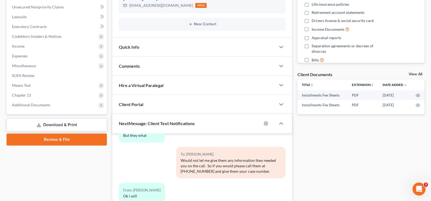
click at [66, 123] on link "Download & Print" at bounding box center [57, 125] width 100 height 13
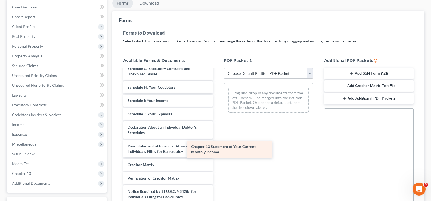
scroll to position [135, 0]
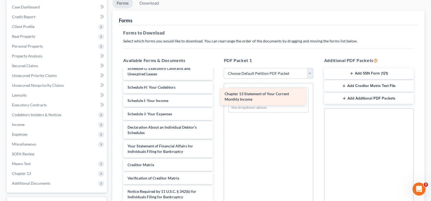
drag, startPoint x: 164, startPoint y: 145, endPoint x: 262, endPoint y: 92, distance: 111.5
click at [217, 92] on div "Chapter 13 Statement of Your Current Monthly Income Installments Fee Sheets Ins…" at bounding box center [168, 78] width 98 height 277
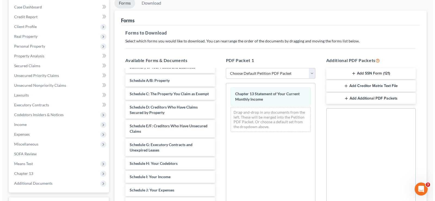
scroll to position [0, 0]
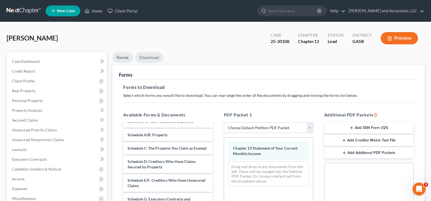
click at [155, 59] on link "Download" at bounding box center [149, 57] width 28 height 11
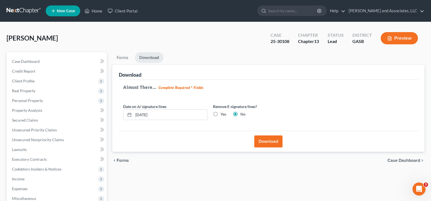
drag, startPoint x: 266, startPoint y: 141, endPoint x: 273, endPoint y: 147, distance: 8.9
click at [267, 141] on button "Download" at bounding box center [268, 142] width 28 height 12
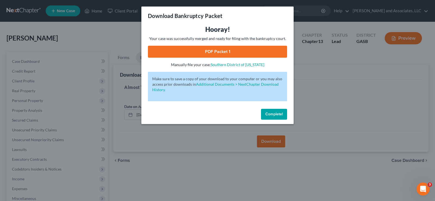
click at [218, 51] on link "PDF Packet 1" at bounding box center [217, 52] width 139 height 12
click at [272, 114] on span "Complete!" at bounding box center [274, 114] width 17 height 5
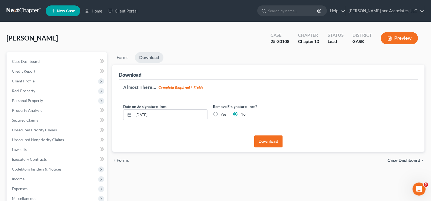
click at [407, 39] on button "Preview" at bounding box center [399, 38] width 37 height 12
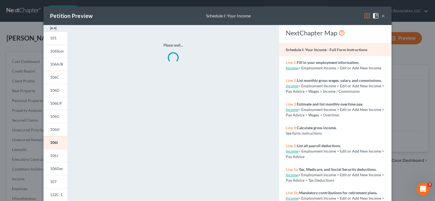
click at [53, 29] on img at bounding box center [53, 28] width 7 height 7
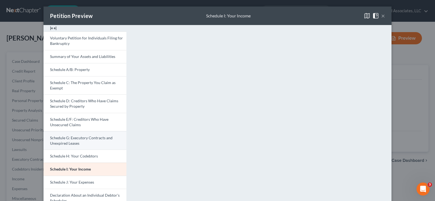
click at [84, 138] on span "Schedule G: Executory Contracts and Unexpired Leases" at bounding box center [81, 141] width 63 height 10
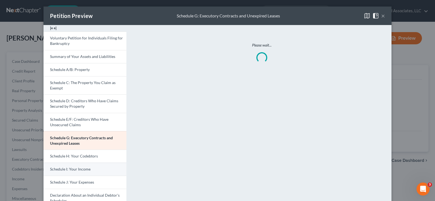
click at [76, 168] on span "Schedule I: Your Income" at bounding box center [70, 169] width 41 height 5
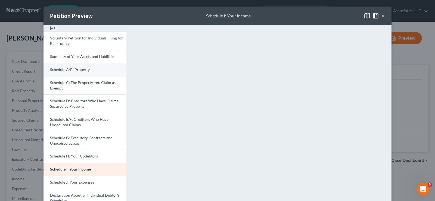
click at [71, 68] on span "Schedule A/B: Property" at bounding box center [70, 69] width 40 height 5
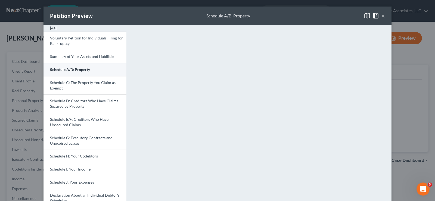
click at [71, 68] on span "Schedule A/B: Property" at bounding box center [70, 69] width 40 height 5
click at [382, 14] on button "×" at bounding box center [384, 16] width 4 height 7
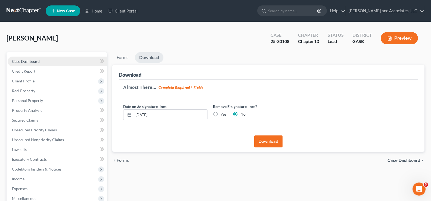
click at [33, 62] on span "Case Dashboard" at bounding box center [26, 61] width 28 height 5
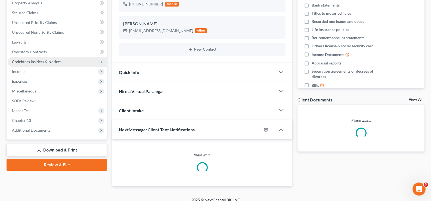
scroll to position [114, 0]
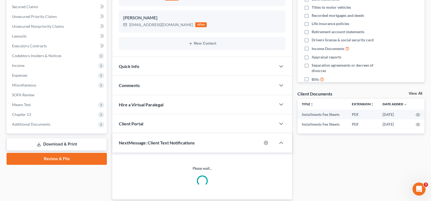
click at [56, 145] on link "Download & Print" at bounding box center [57, 144] width 100 height 13
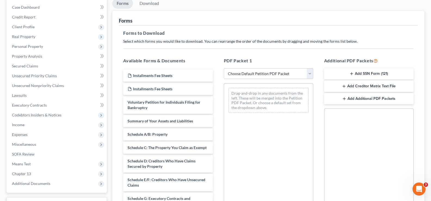
scroll to position [54, 0]
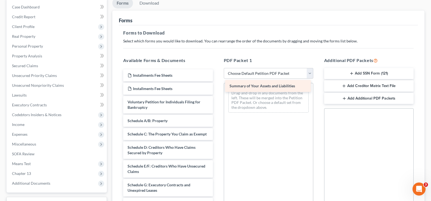
drag, startPoint x: 162, startPoint y: 120, endPoint x: 264, endPoint y: 85, distance: 107.9
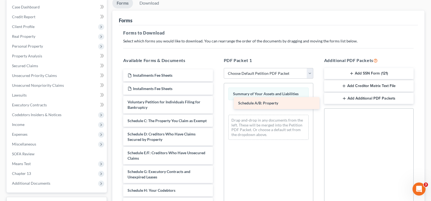
drag, startPoint x: 173, startPoint y: 120, endPoint x: 284, endPoint y: 102, distance: 112.2
click at [217, 102] on div "Schedule A/B: Property Installments Fee Sheets Installments Fee Sheets Voluntar…" at bounding box center [168, 203] width 98 height 269
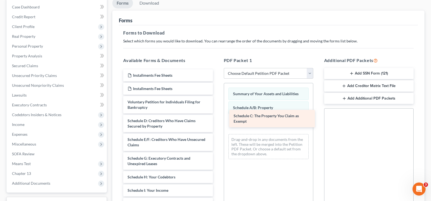
drag, startPoint x: 154, startPoint y: 124, endPoint x: 260, endPoint y: 119, distance: 106.3
click at [217, 119] on div "Schedule C: The Property You Claim as Exempt Installments Fee Sheets Installmen…" at bounding box center [168, 197] width 98 height 256
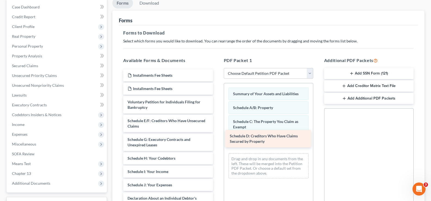
drag, startPoint x: 175, startPoint y: 127, endPoint x: 278, endPoint y: 142, distance: 103.5
click at [217, 142] on div "Schedule D: Creditors Who Have Claims Secured by Property Installments Fee Shee…" at bounding box center [168, 187] width 98 height 237
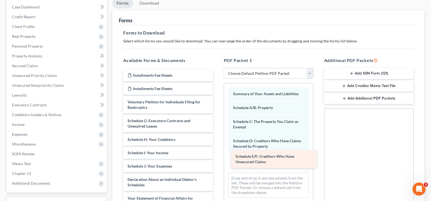
drag, startPoint x: 174, startPoint y: 118, endPoint x: 283, endPoint y: 154, distance: 113.8
click at [217, 154] on div "Schedule E/F: Creditors Who Have Unsecured Claims Installments Fee Sheets Insta…" at bounding box center [168, 178] width 98 height 218
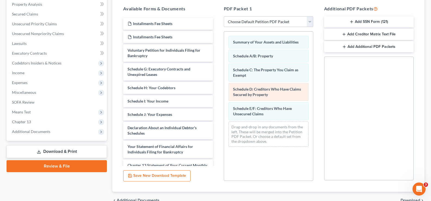
scroll to position [109, 0]
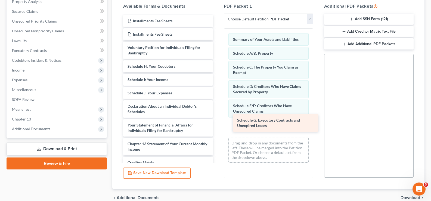
drag, startPoint x: 151, startPoint y: 69, endPoint x: 261, endPoint y: 123, distance: 122.2
click at [217, 123] on div "Schedule G: Executory Contracts and Unexpired Leases Installments Fee Sheets In…" at bounding box center [168, 114] width 98 height 199
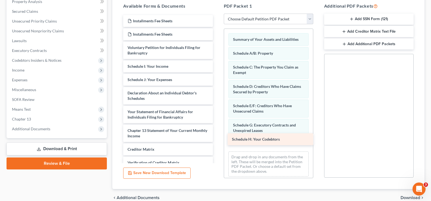
drag, startPoint x: 162, startPoint y: 66, endPoint x: 266, endPoint y: 139, distance: 127.5
click at [217, 139] on div "Schedule H: Your Codebtors Installments Fee Sheets Installments Fee Sheets Volu…" at bounding box center [168, 108] width 98 height 186
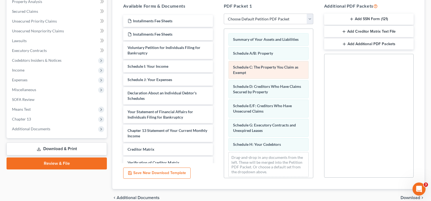
scroll to position [4, 0]
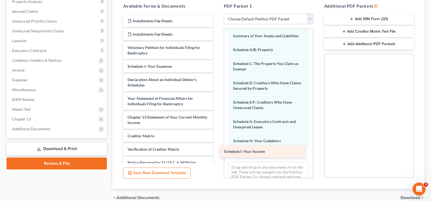
drag, startPoint x: 170, startPoint y: 69, endPoint x: 267, endPoint y: 155, distance: 128.8
click at [217, 155] on div "Schedule I: Your Income Installments Fee Sheets Installments Fee Sheets Volunta…" at bounding box center [168, 101] width 98 height 173
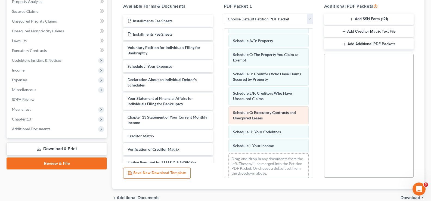
scroll to position [17, 0]
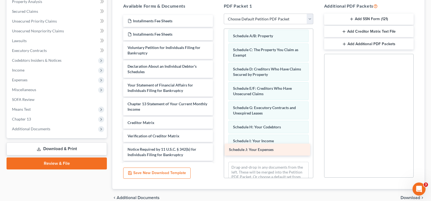
drag, startPoint x: 161, startPoint y: 66, endPoint x: 263, endPoint y: 149, distance: 131.0
click at [217, 149] on div "Schedule J: Your Expenses Installments Fee Sheets Installments Fee Sheets Volun…" at bounding box center [168, 94] width 98 height 159
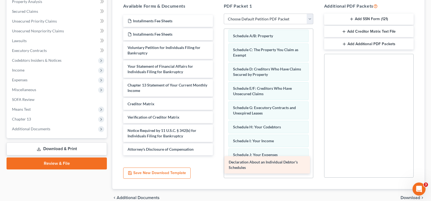
drag, startPoint x: 165, startPoint y: 71, endPoint x: 266, endPoint y: 167, distance: 139.4
click at [217, 155] on div "Declaration About an Individual Debtor's Schedules Installments Fee Sheets Inst…" at bounding box center [168, 85] width 98 height 140
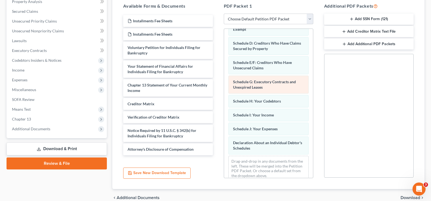
scroll to position [51, 0]
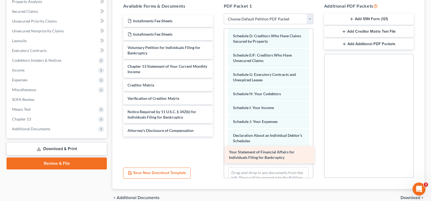
drag, startPoint x: 176, startPoint y: 71, endPoint x: 277, endPoint y: 157, distance: 132.9
click at [217, 137] on div "Your Statement of Financial Affairs for Individuals Filing for Bankruptcy Insta…" at bounding box center [168, 76] width 98 height 122
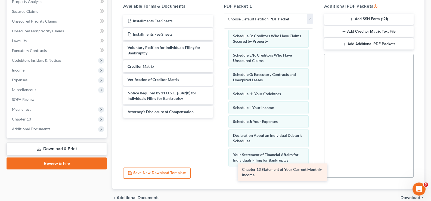
drag, startPoint x: 156, startPoint y: 73, endPoint x: 264, endPoint y: 164, distance: 141.6
click at [217, 118] on div "Chapter 13 Statement of Your Current Monthly Income Installments Fee Sheets Ins…" at bounding box center [168, 66] width 98 height 103
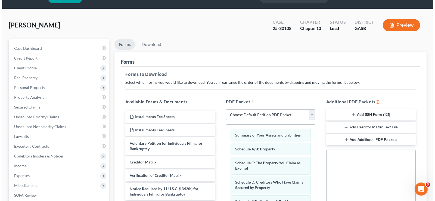
scroll to position [0, 0]
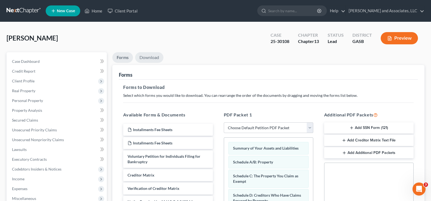
click at [151, 57] on link "Download" at bounding box center [149, 57] width 28 height 11
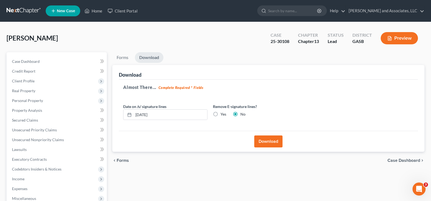
click at [266, 142] on button "Download" at bounding box center [268, 142] width 28 height 12
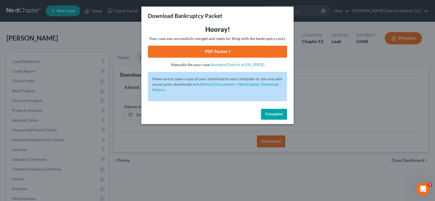
click at [225, 53] on link "PDF Packet 1" at bounding box center [217, 52] width 139 height 12
